Goal: Information Seeking & Learning: Learn about a topic

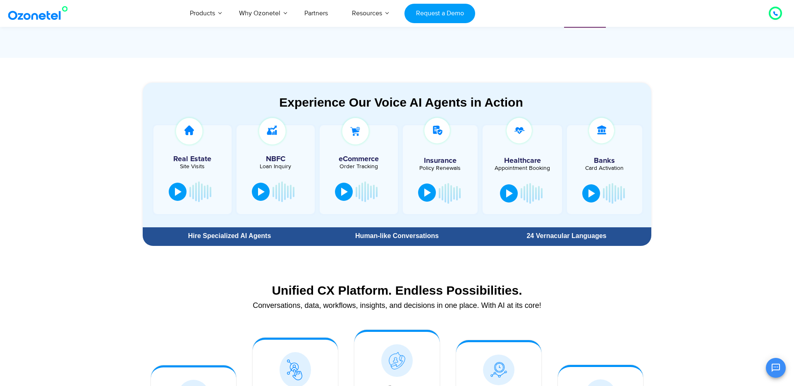
click at [424, 196] on div at bounding box center [427, 193] width 7 height 8
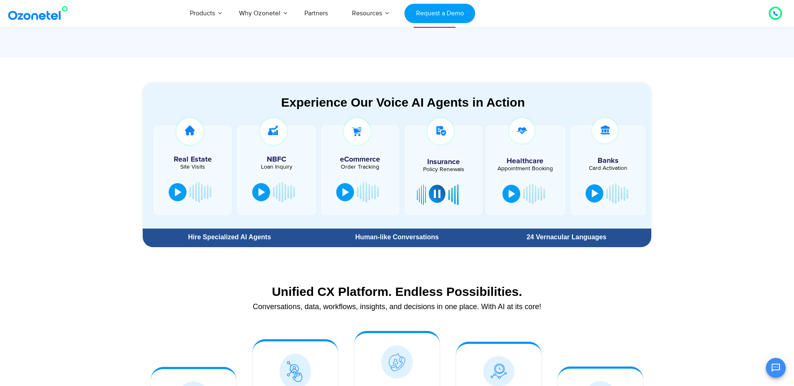
click at [437, 194] on div at bounding box center [437, 194] width 7 height 8
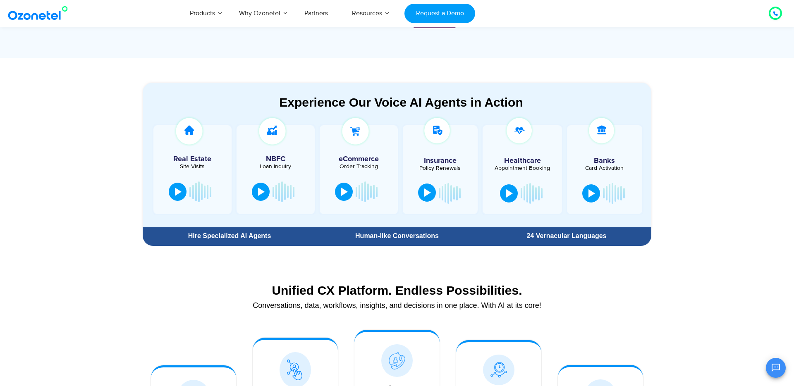
click at [437, 194] on div at bounding box center [440, 193] width 50 height 25
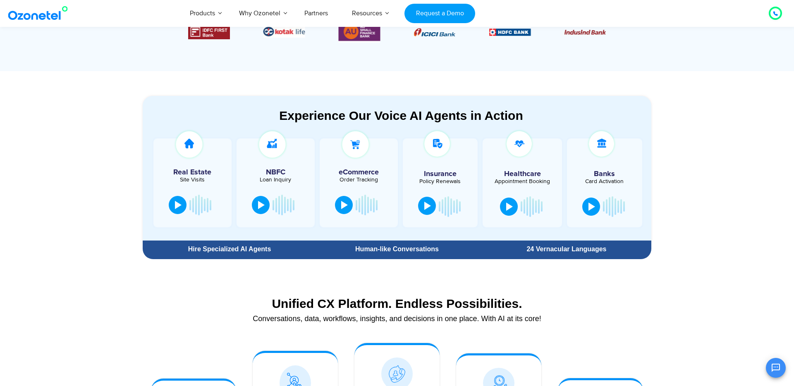
scroll to position [324, 0]
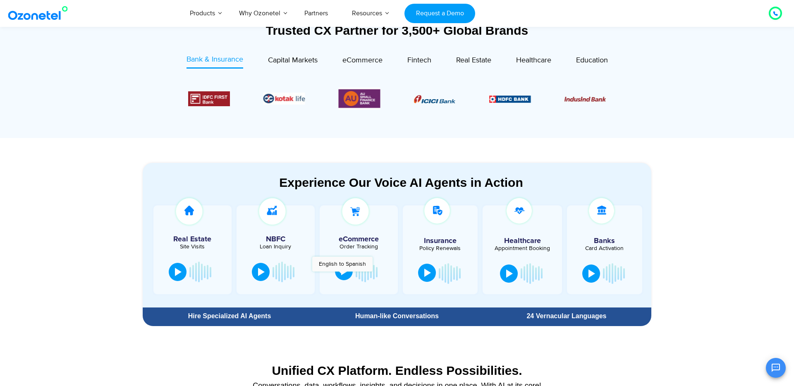
click at [342, 276] on button at bounding box center [344, 271] width 18 height 18
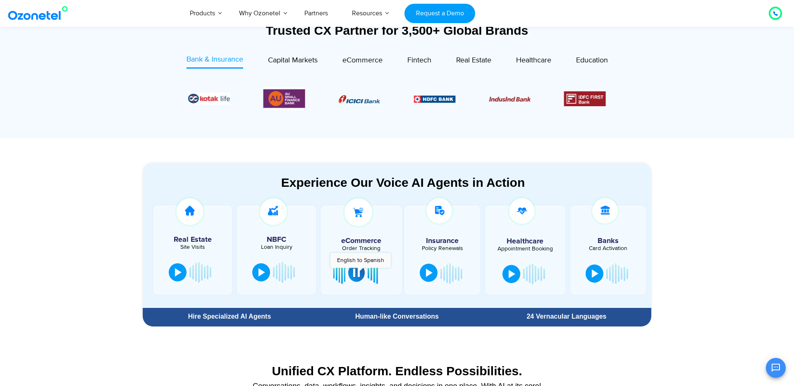
click at [360, 272] on button at bounding box center [356, 273] width 17 height 18
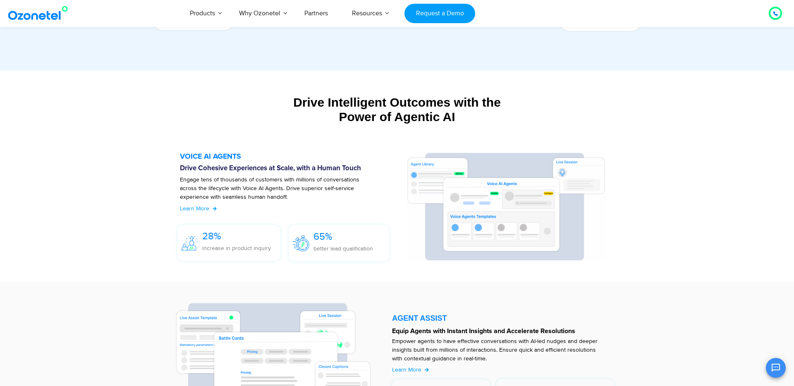
scroll to position [832, 0]
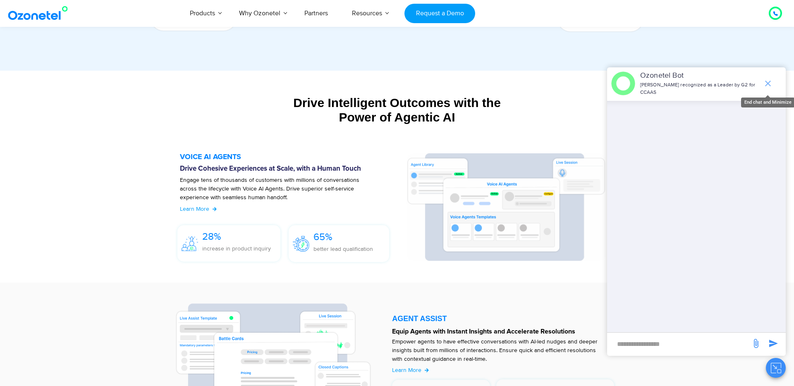
click at [766, 82] on icon "end chat or minimize" at bounding box center [768, 84] width 6 height 6
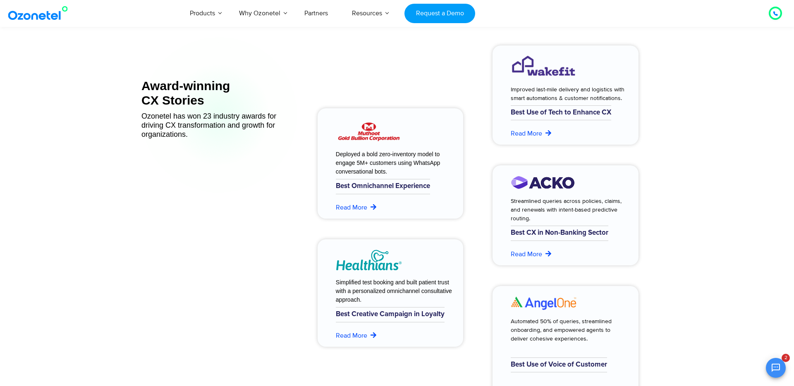
scroll to position [3296, 0]
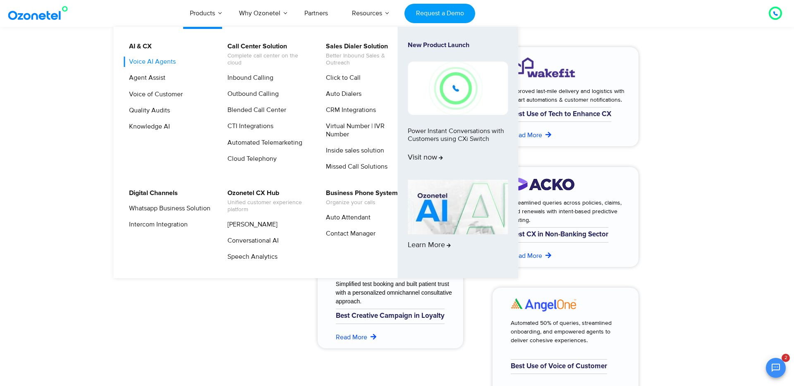
click at [166, 63] on link "Voice AI Agents" at bounding box center [150, 62] width 53 height 10
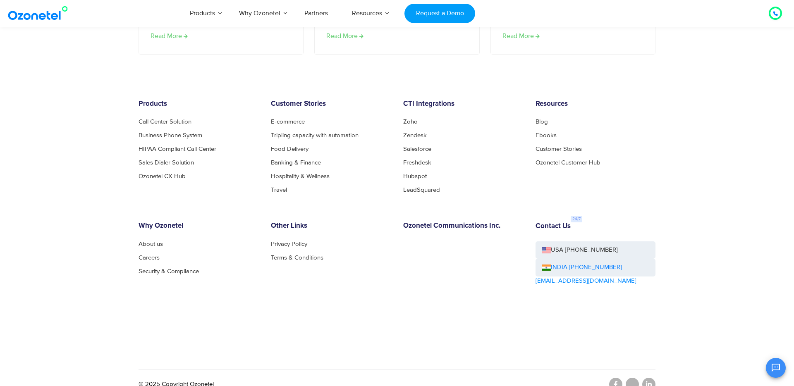
scroll to position [1686, 0]
